Goal: Check status: Check status

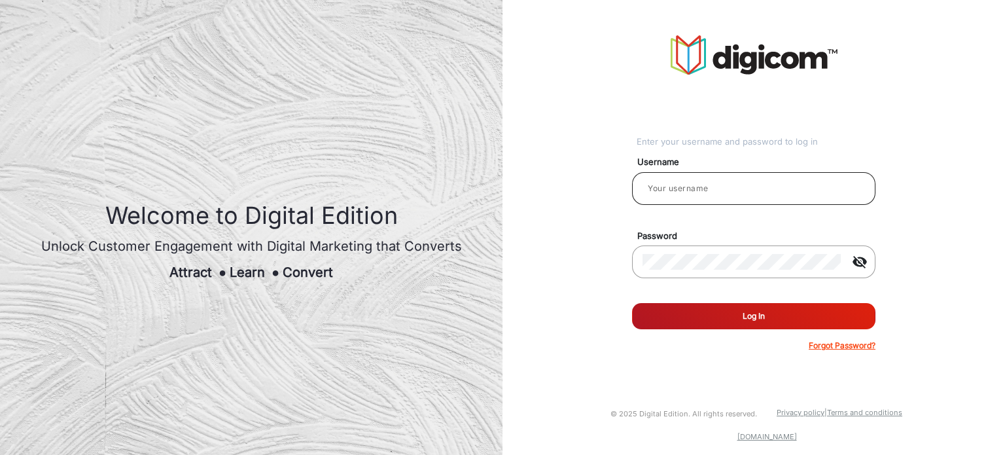
click at [671, 187] on input "email" at bounding box center [754, 189] width 223 height 16
paste input "Ashok"
type input "Ashok"
click at [632, 303] on button "Log In" at bounding box center [753, 316] width 243 height 26
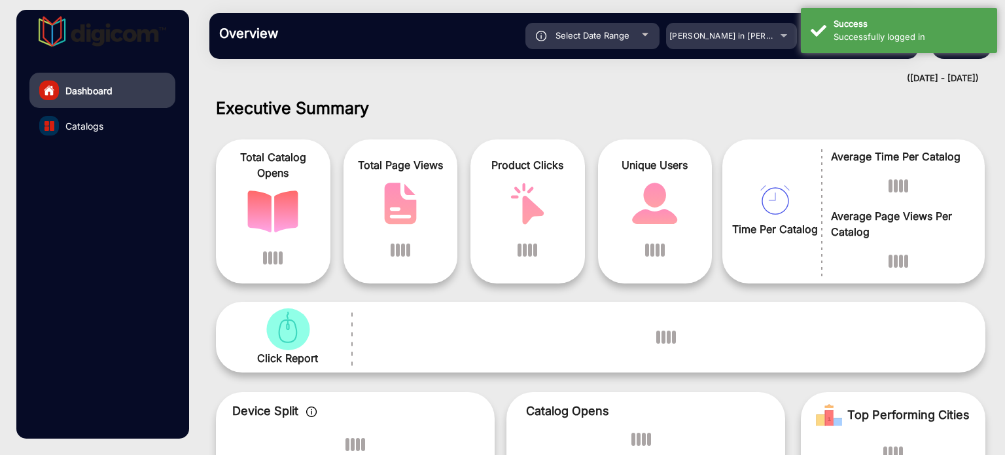
scroll to position [10, 0]
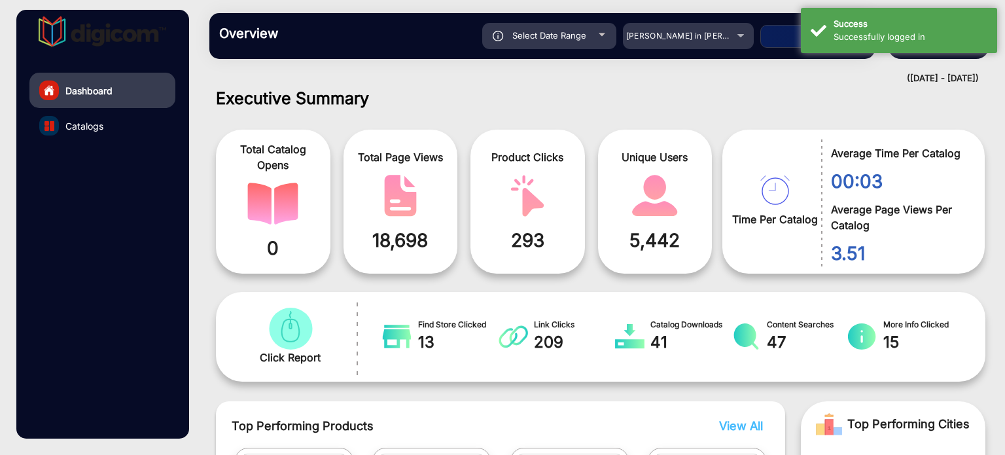
click at [762, 28] on button "Apply" at bounding box center [812, 36] width 105 height 23
type input "[DATE]"
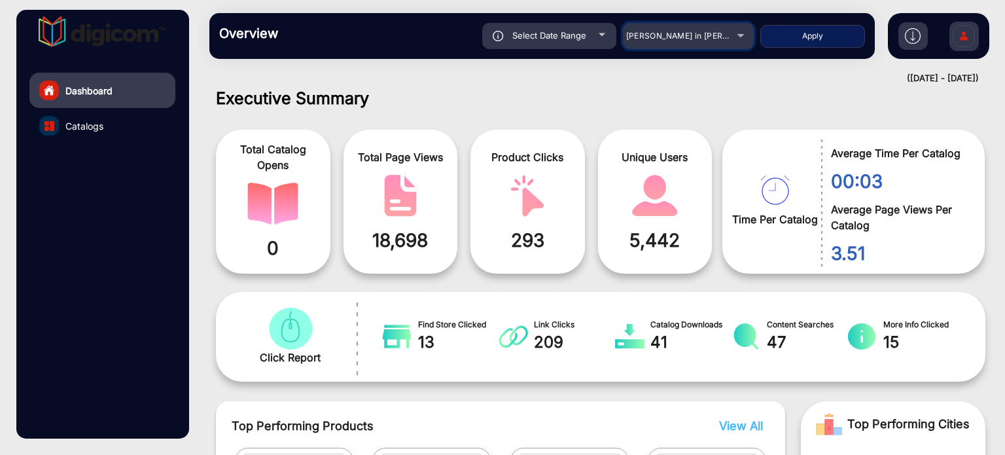
click at [741, 31] on div "[PERSON_NAME] in [PERSON_NAME]" at bounding box center [688, 36] width 131 height 16
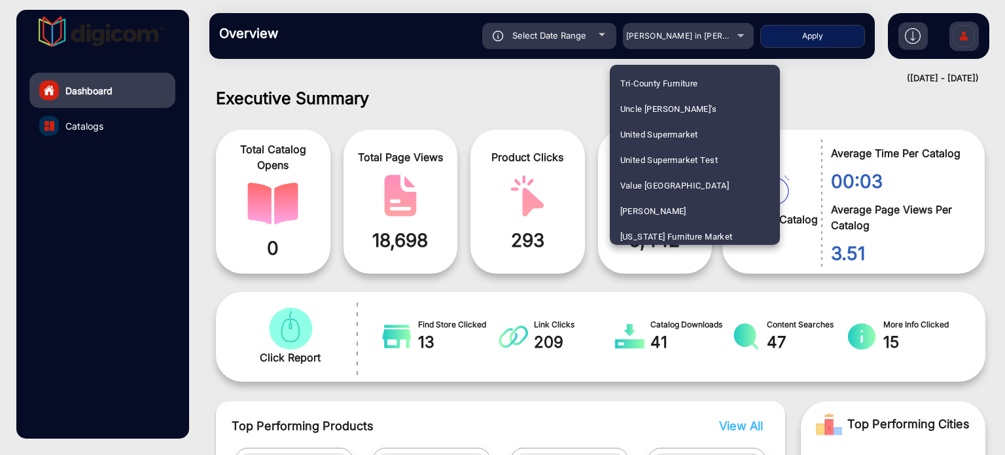
scroll to position [3228, 0]
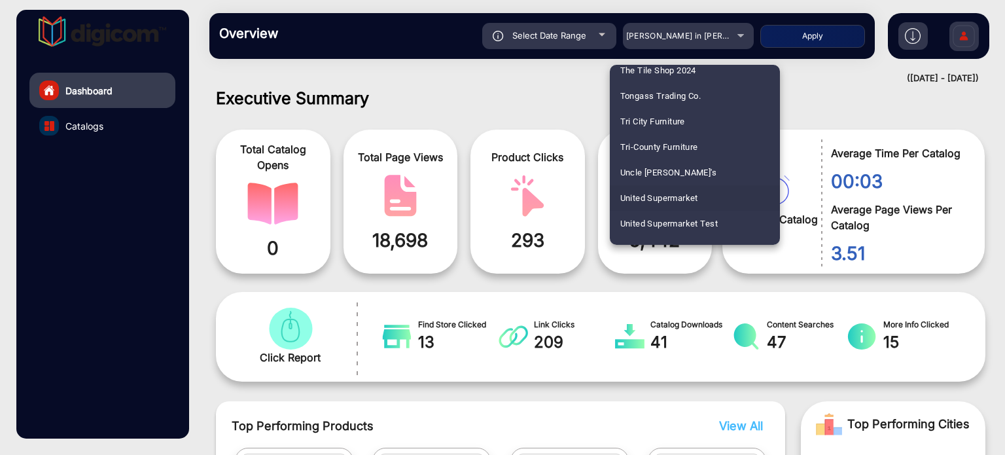
click at [719, 204] on mat-option "United Supermarket" at bounding box center [695, 198] width 170 height 26
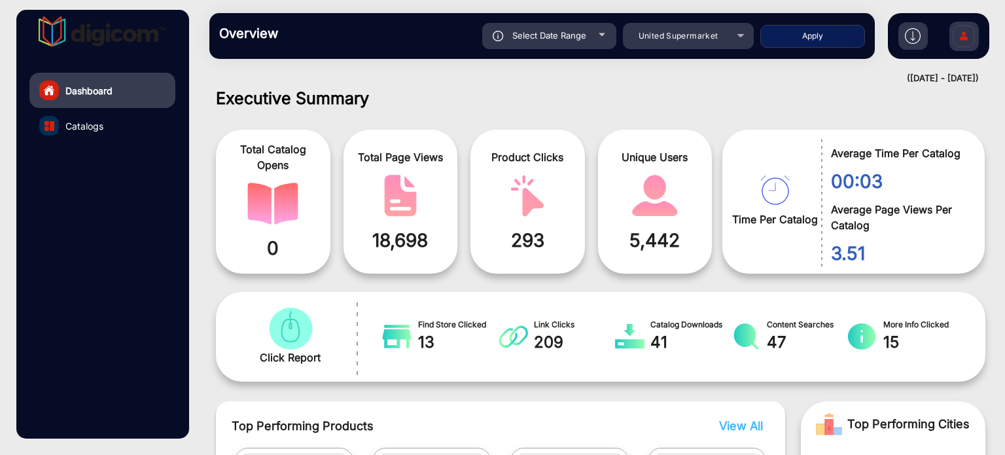
click at [814, 40] on button "Apply" at bounding box center [812, 36] width 105 height 23
type input "[DATE]"
